Goal: Navigation & Orientation: Locate item on page

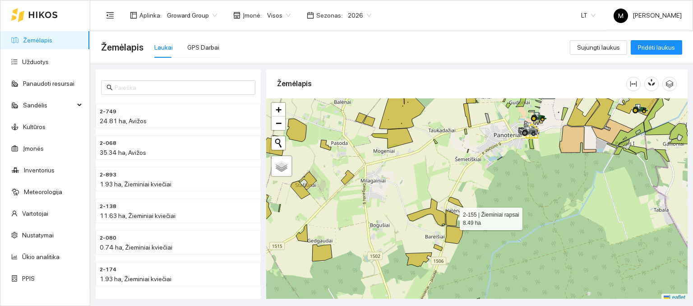
click at [451, 216] on icon at bounding box center [452, 218] width 13 height 16
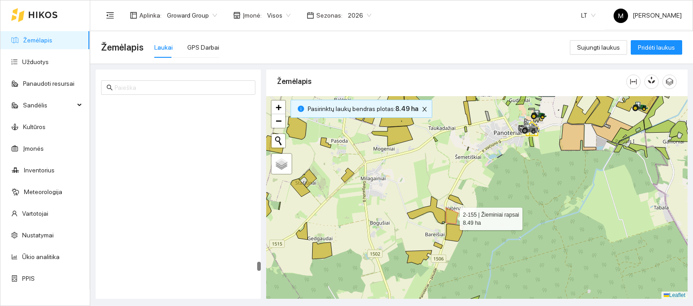
scroll to position [4753, 0]
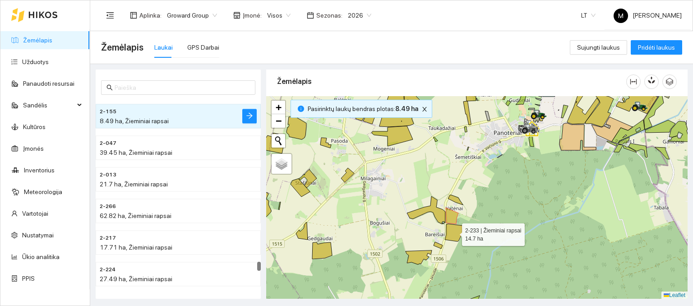
click at [453, 238] on icon at bounding box center [454, 233] width 18 height 18
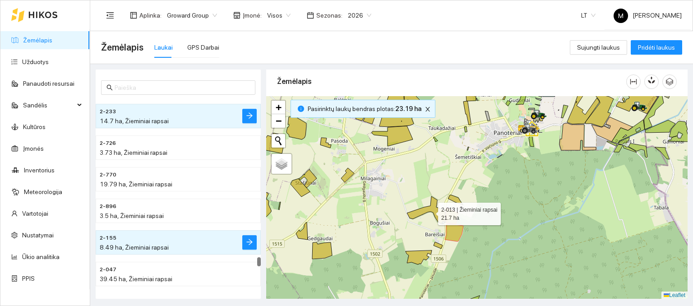
click at [437, 218] on icon at bounding box center [426, 210] width 38 height 28
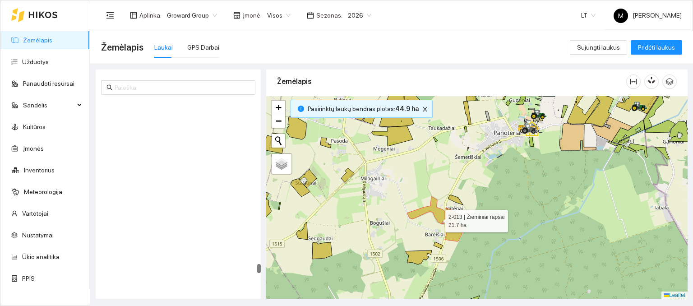
scroll to position [4817, 0]
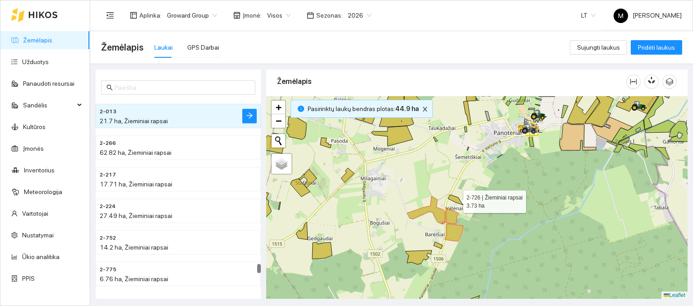
click at [456, 201] on icon at bounding box center [455, 200] width 15 height 10
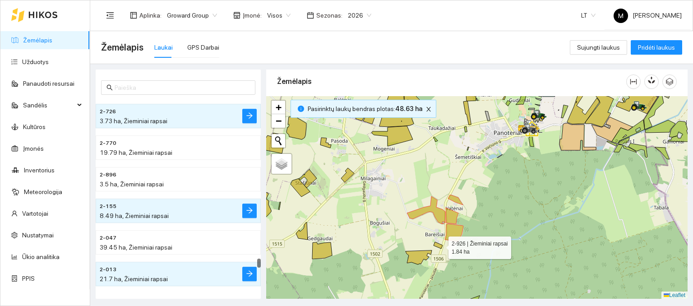
click at [440, 245] on icon at bounding box center [437, 245] width 9 height 7
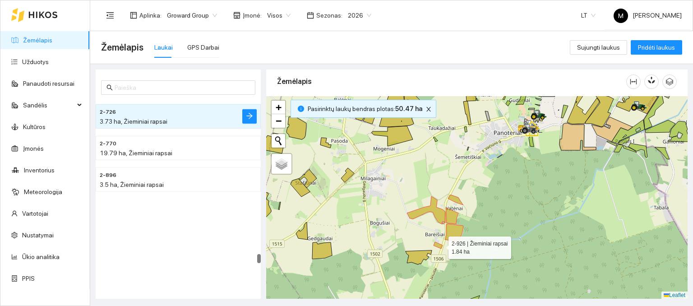
scroll to position [4533, 0]
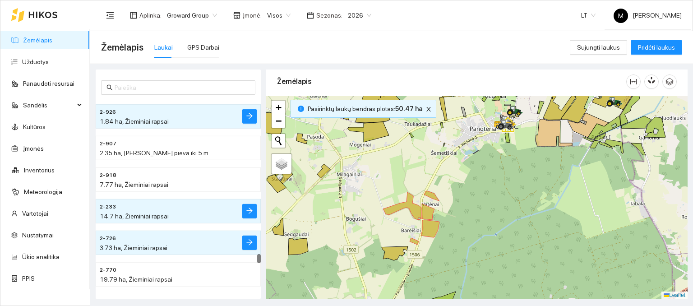
drag, startPoint x: 496, startPoint y: 220, endPoint x: 472, endPoint y: 216, distance: 24.2
click at [472, 216] on div at bounding box center [476, 197] width 421 height 203
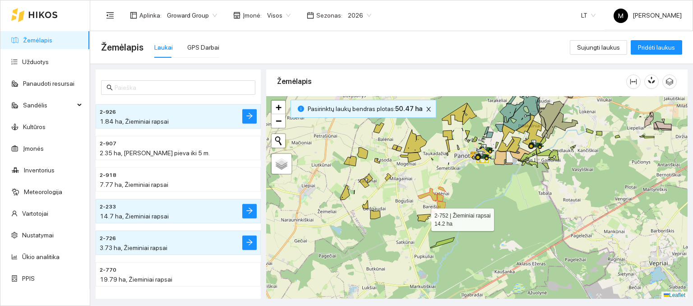
click at [424, 219] on icon at bounding box center [423, 217] width 13 height 7
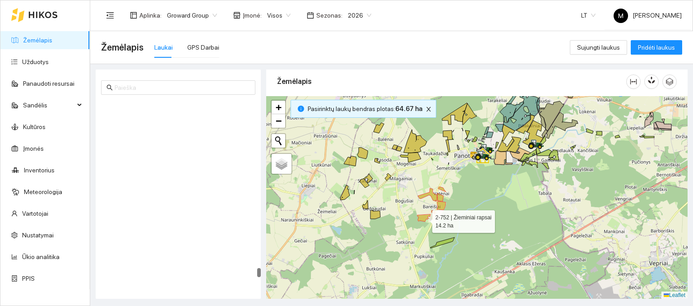
scroll to position [4943, 0]
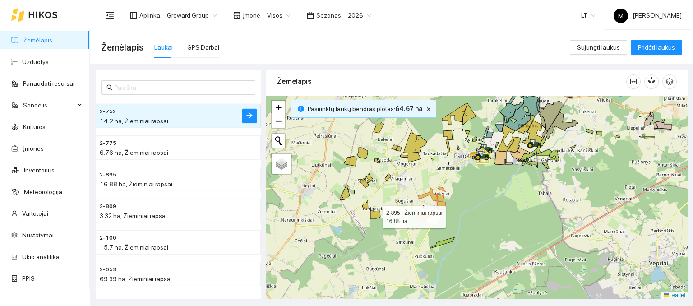
click at [377, 215] on icon at bounding box center [375, 214] width 10 height 9
click at [367, 206] on icon at bounding box center [365, 204] width 6 height 9
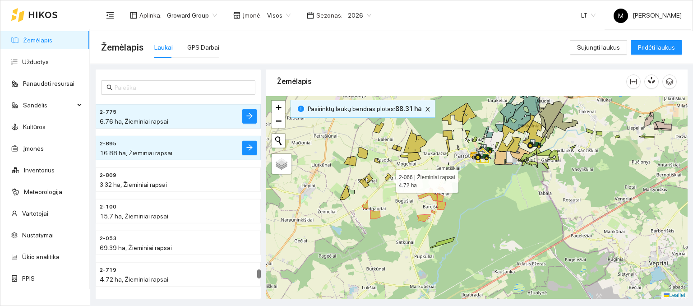
click at [387, 179] on icon at bounding box center [388, 176] width 6 height 7
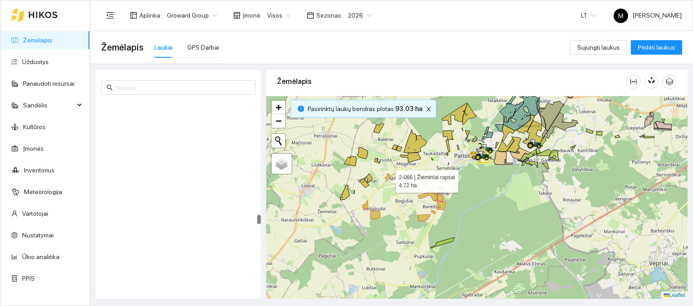
scroll to position [3368, 0]
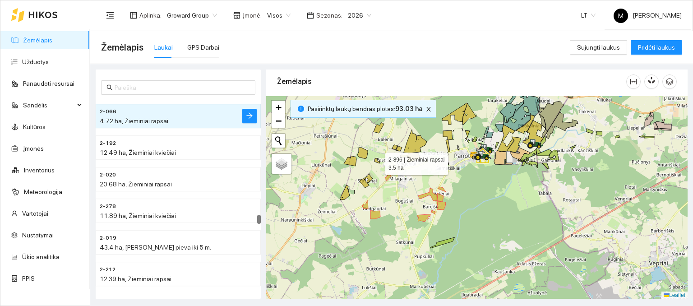
click at [377, 161] on icon at bounding box center [376, 160] width 5 height 5
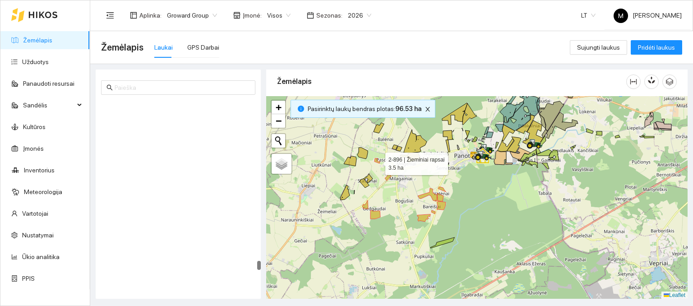
scroll to position [4723, 0]
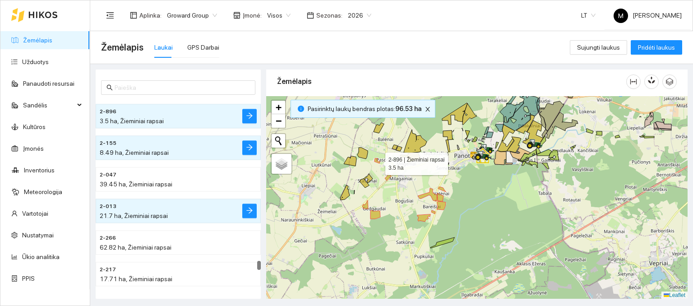
click at [377, 161] on icon at bounding box center [376, 160] width 5 height 5
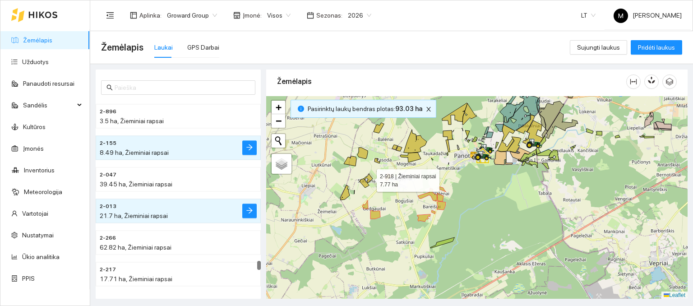
click at [367, 177] on icon at bounding box center [367, 178] width 9 height 9
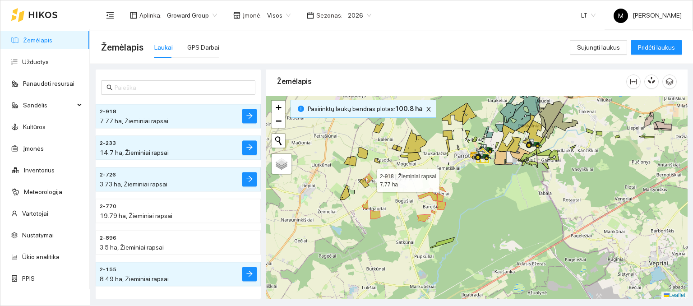
click at [367, 177] on icon at bounding box center [367, 178] width 9 height 9
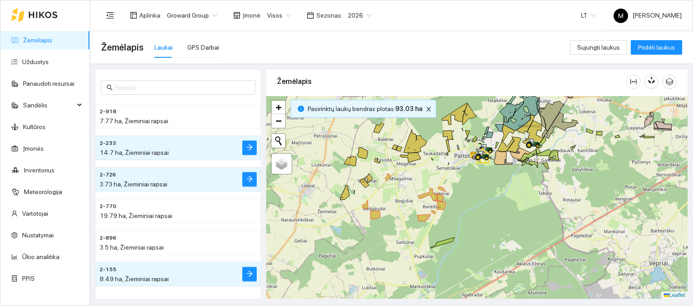
click at [424, 220] on div at bounding box center [476, 197] width 421 height 203
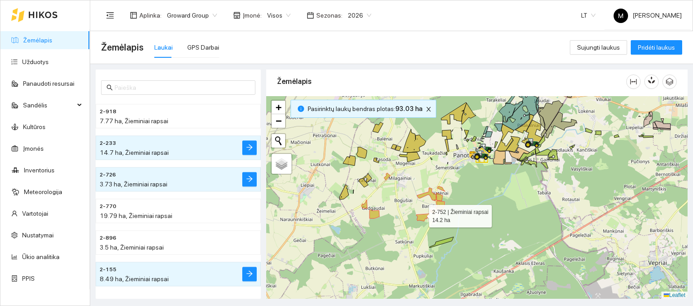
click at [421, 213] on div at bounding box center [476, 197] width 421 height 203
click at [424, 217] on icon at bounding box center [422, 217] width 13 height 7
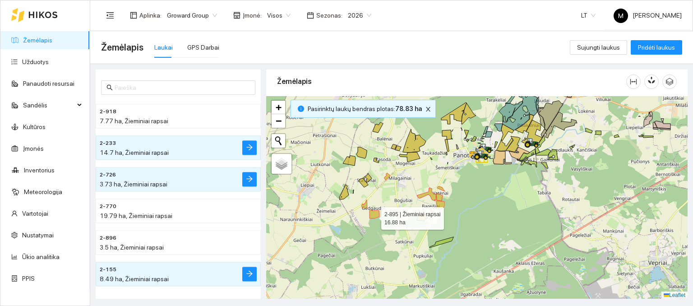
click at [373, 216] on icon at bounding box center [374, 214] width 10 height 9
click at [366, 207] on icon at bounding box center [364, 204] width 6 height 9
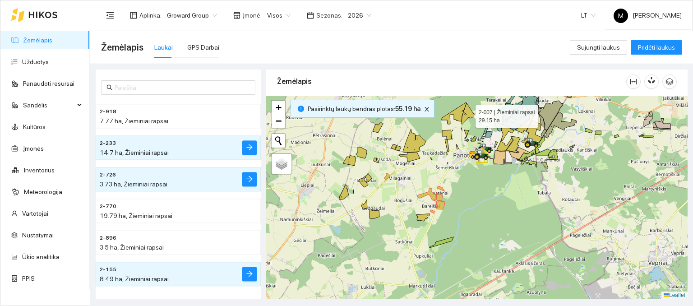
click at [468, 116] on icon at bounding box center [468, 113] width 14 height 21
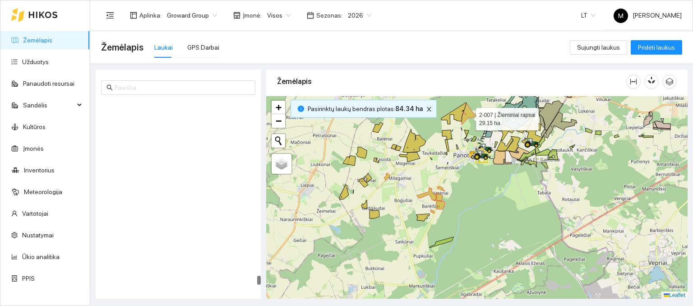
scroll to position [5165, 0]
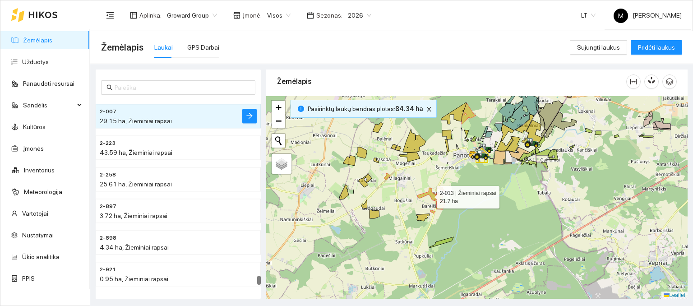
click at [432, 193] on icon at bounding box center [426, 194] width 19 height 13
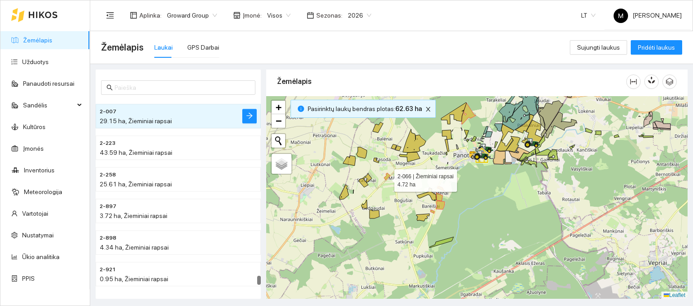
click at [386, 178] on icon at bounding box center [387, 176] width 6 height 7
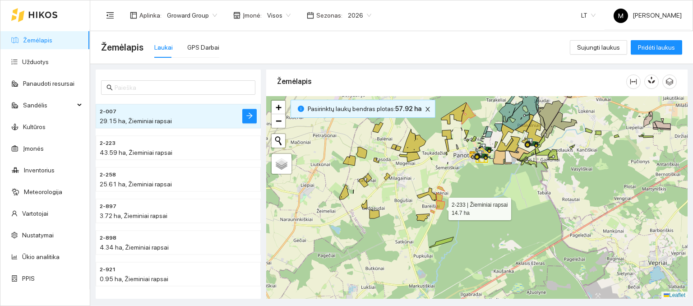
click at [441, 206] on icon at bounding box center [440, 205] width 9 height 9
click at [440, 198] on icon at bounding box center [439, 197] width 6 height 8
click at [442, 188] on icon at bounding box center [441, 188] width 8 height 5
click at [433, 211] on icon at bounding box center [432, 212] width 4 height 4
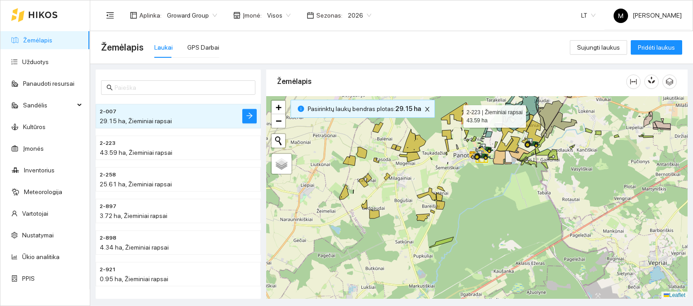
click at [456, 114] on icon at bounding box center [453, 113] width 25 height 22
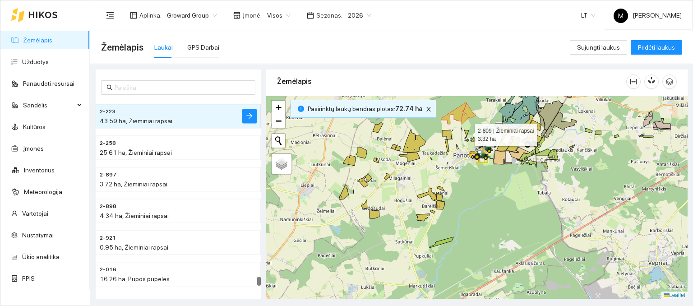
click at [465, 132] on icon at bounding box center [466, 134] width 5 height 9
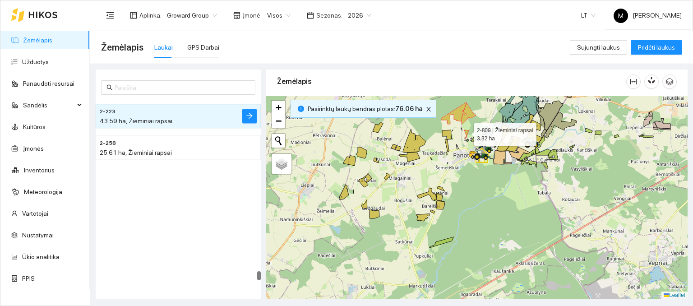
scroll to position [5039, 0]
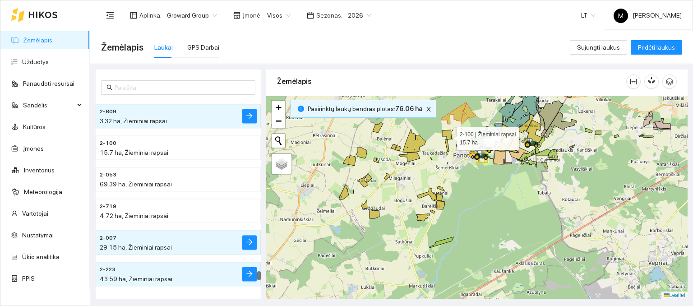
click at [448, 136] on icon at bounding box center [446, 134] width 9 height 9
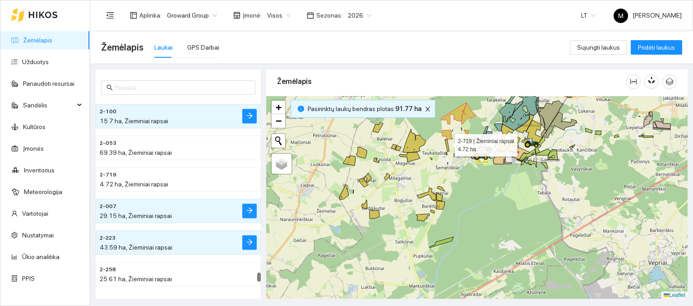
click at [446, 142] on icon at bounding box center [447, 145] width 4 height 12
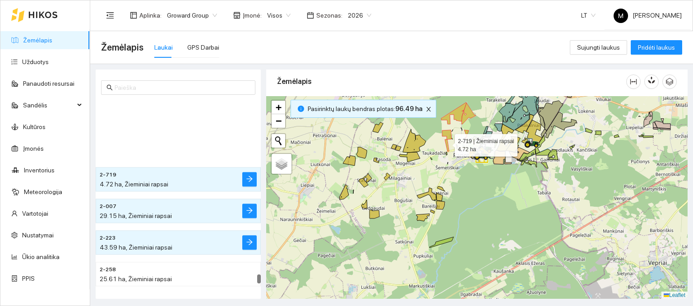
scroll to position [5133, 0]
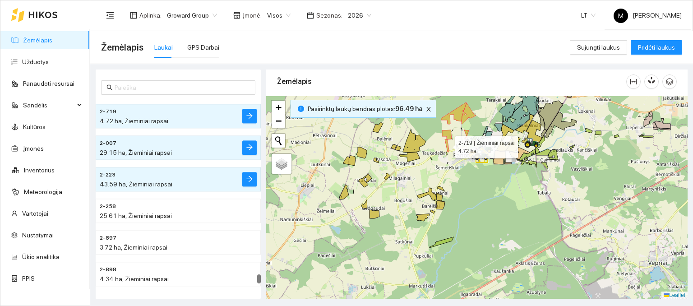
click at [446, 143] on icon at bounding box center [447, 145] width 4 height 12
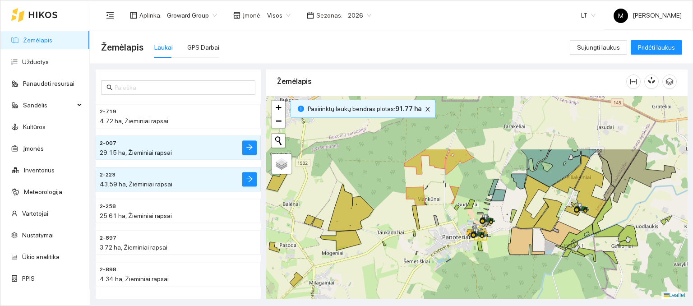
drag, startPoint x: 454, startPoint y: 149, endPoint x: 422, endPoint y: 222, distance: 80.2
click at [422, 222] on div at bounding box center [476, 197] width 421 height 203
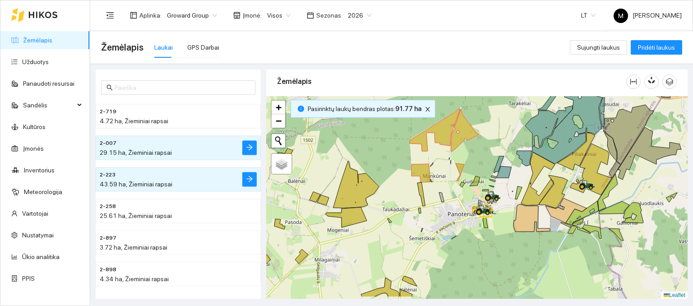
drag, startPoint x: 403, startPoint y: 258, endPoint x: 408, endPoint y: 235, distance: 23.6
click at [408, 235] on div at bounding box center [476, 197] width 421 height 203
click at [361, 217] on icon at bounding box center [346, 217] width 41 height 20
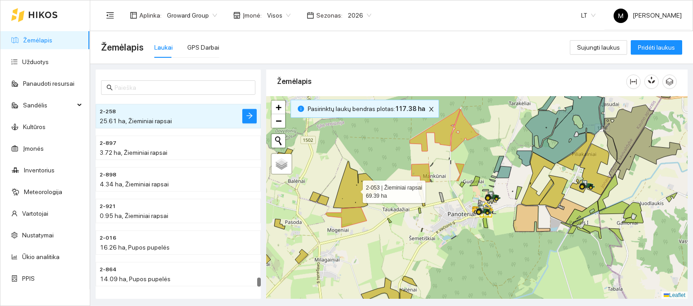
click at [361, 198] on icon at bounding box center [356, 184] width 46 height 47
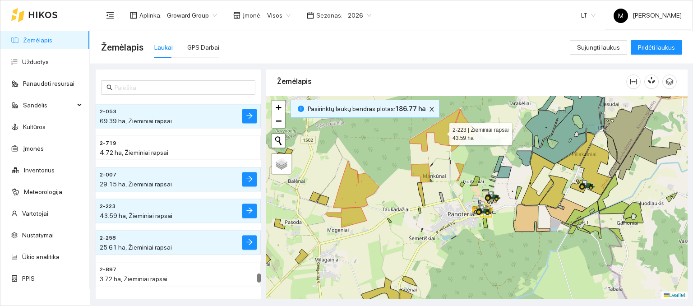
click at [441, 131] on icon at bounding box center [434, 130] width 51 height 42
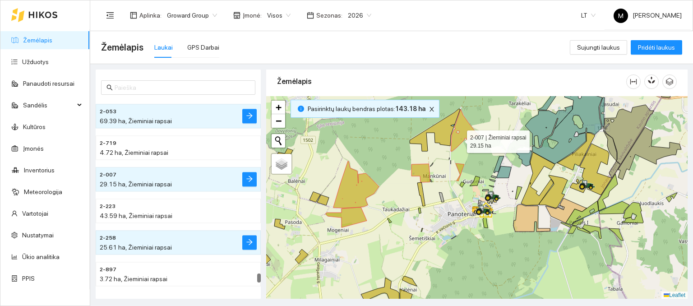
click at [458, 139] on icon at bounding box center [464, 130] width 28 height 42
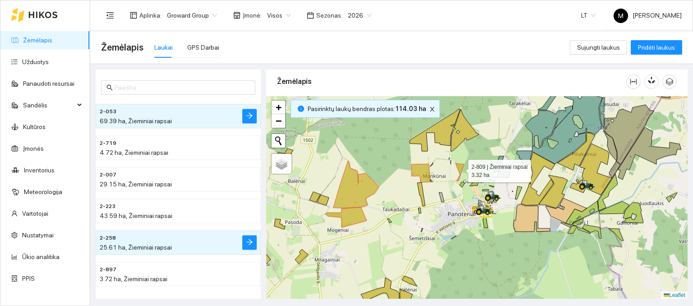
click at [460, 165] on icon at bounding box center [459, 172] width 9 height 18
click at [418, 168] on icon at bounding box center [420, 173] width 18 height 18
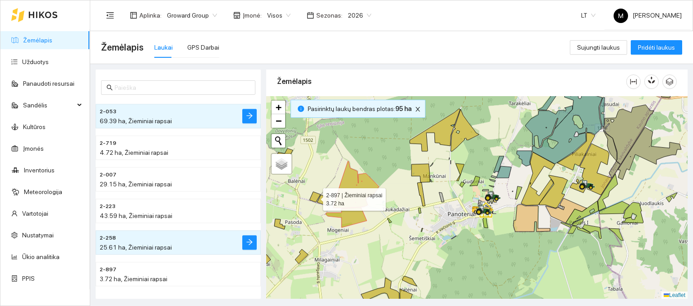
click at [312, 196] on icon at bounding box center [314, 197] width 11 height 10
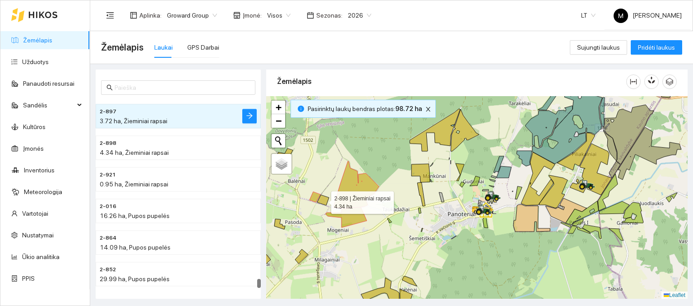
click at [323, 199] on icon at bounding box center [323, 200] width 12 height 10
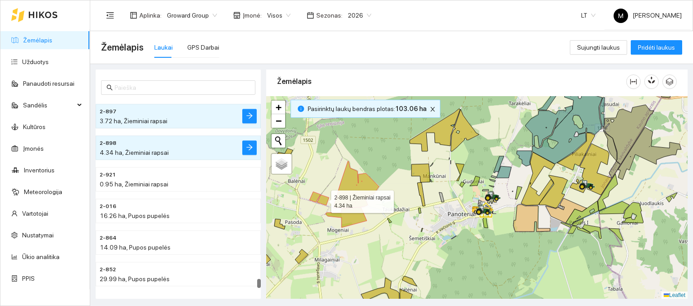
scroll to position [5261, 0]
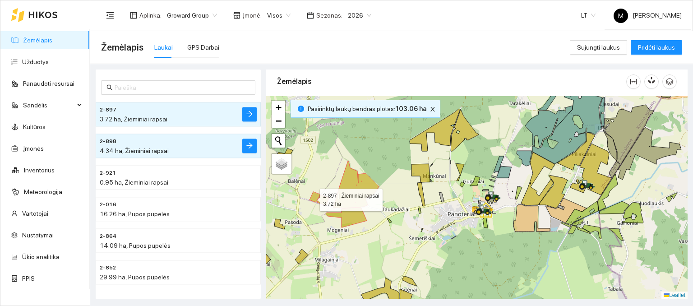
click at [312, 197] on icon at bounding box center [314, 197] width 11 height 10
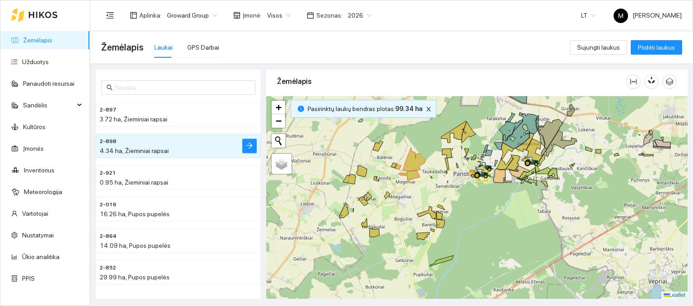
drag, startPoint x: 370, startPoint y: 230, endPoint x: 418, endPoint y: 192, distance: 61.7
click at [418, 192] on div at bounding box center [476, 197] width 421 height 203
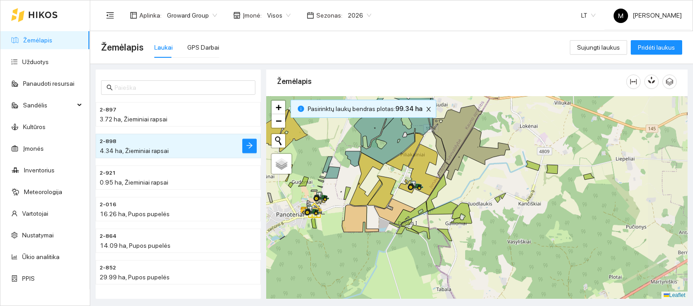
drag, startPoint x: 552, startPoint y: 197, endPoint x: 427, endPoint y: 220, distance: 127.1
click at [427, 220] on div at bounding box center [476, 197] width 421 height 203
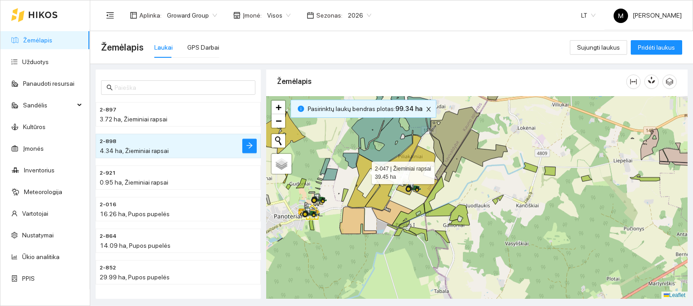
click at [363, 170] on icon at bounding box center [364, 180] width 34 height 53
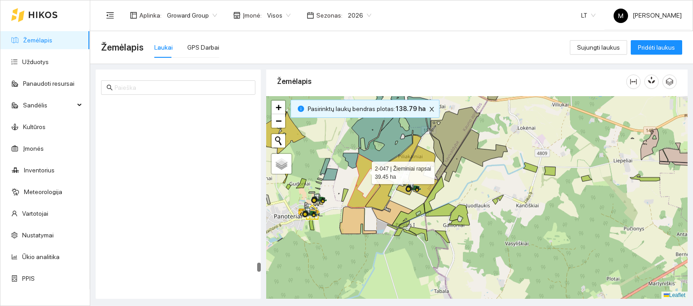
scroll to position [4786, 0]
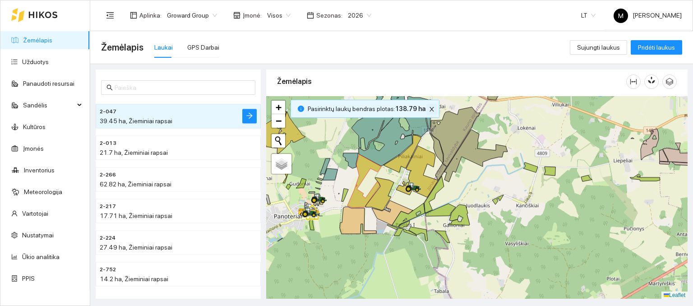
click at [428, 110] on icon "close" at bounding box center [431, 109] width 6 height 6
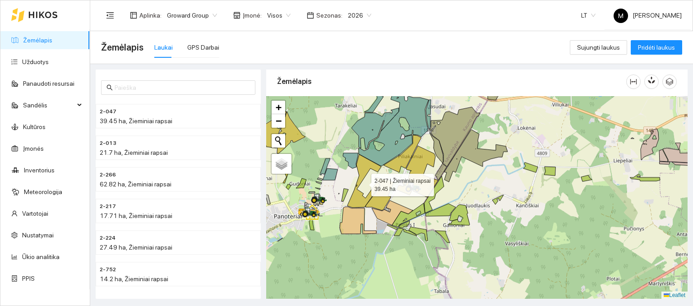
click at [352, 198] on icon at bounding box center [364, 180] width 34 height 53
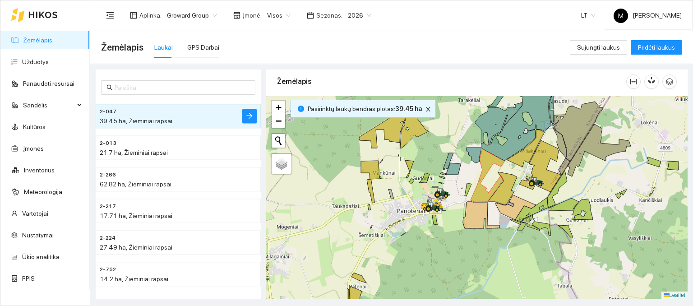
drag, startPoint x: 337, startPoint y: 201, endPoint x: 463, endPoint y: 194, distance: 126.0
click at [462, 195] on div at bounding box center [476, 197] width 421 height 203
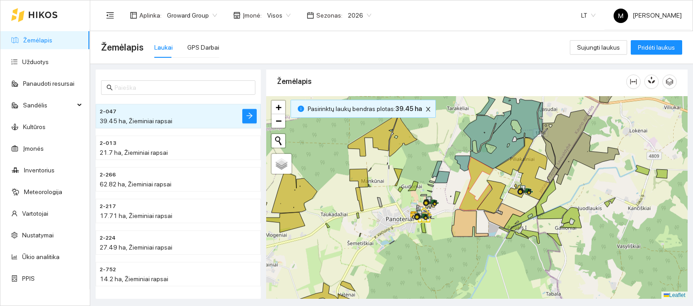
drag, startPoint x: 397, startPoint y: 252, endPoint x: 384, endPoint y: 260, distance: 15.6
click at [384, 260] on div at bounding box center [476, 197] width 421 height 203
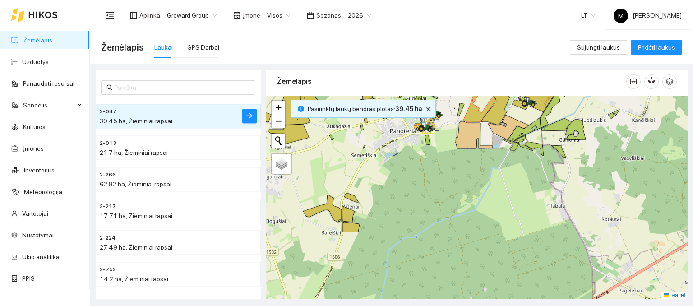
drag, startPoint x: 371, startPoint y: 271, endPoint x: 375, endPoint y: 183, distance: 88.0
click at [375, 183] on div at bounding box center [476, 197] width 421 height 203
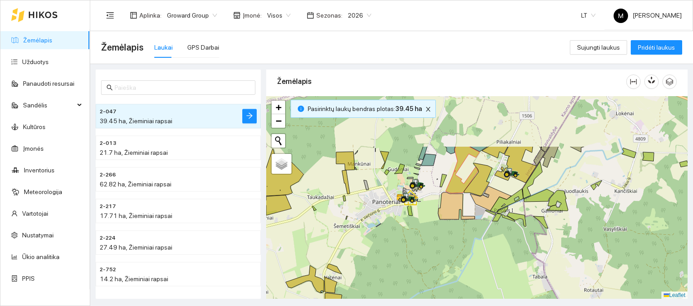
drag, startPoint x: 433, startPoint y: 147, endPoint x: 406, endPoint y: 228, distance: 86.0
click at [406, 228] on div at bounding box center [476, 197] width 421 height 203
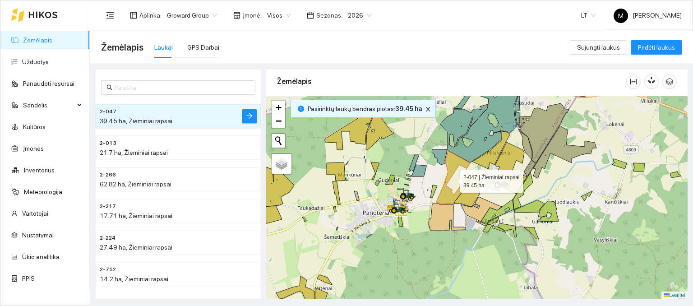
click at [452, 157] on icon at bounding box center [453, 177] width 34 height 53
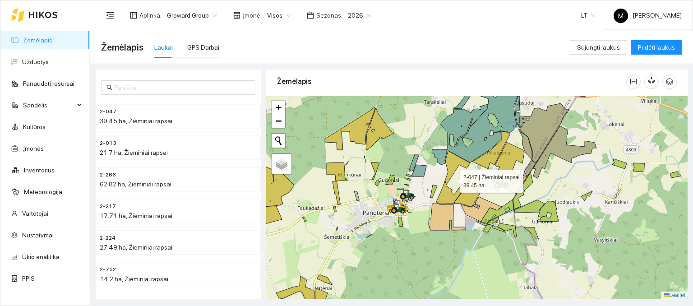
click at [453, 165] on icon at bounding box center [453, 177] width 34 height 53
